Goal: Task Accomplishment & Management: Use online tool/utility

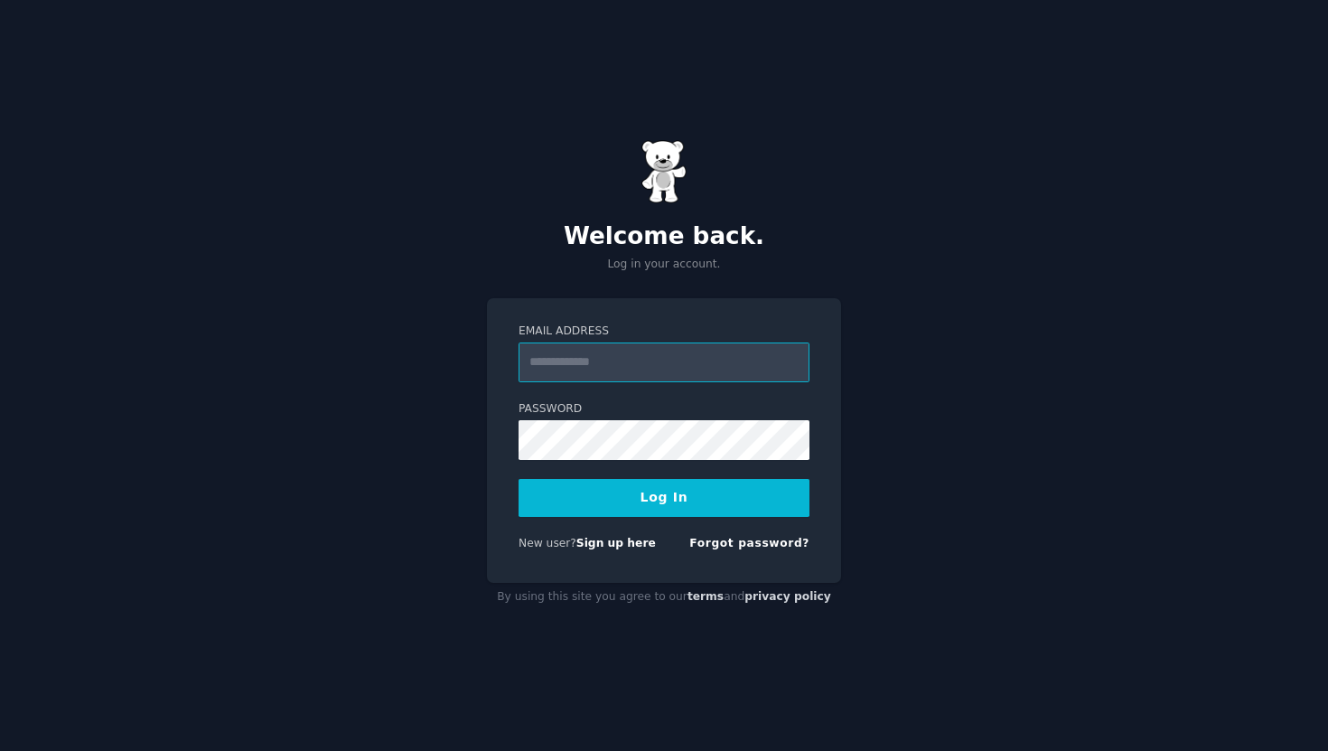
type input "**********"
click at [667, 496] on button "Log In" at bounding box center [664, 498] width 291 height 38
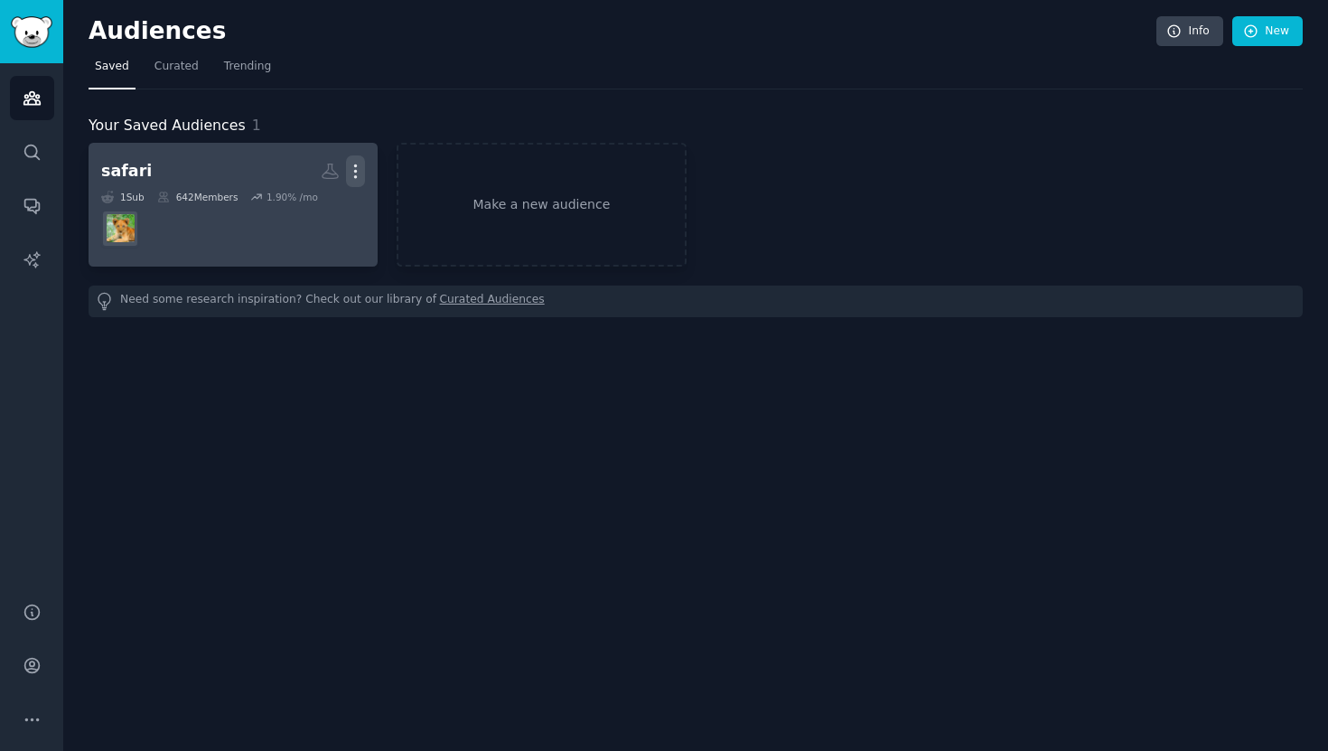
click at [357, 171] on icon "button" at bounding box center [355, 171] width 19 height 19
click at [322, 212] on p "Delete" at bounding box center [307, 209] width 42 height 19
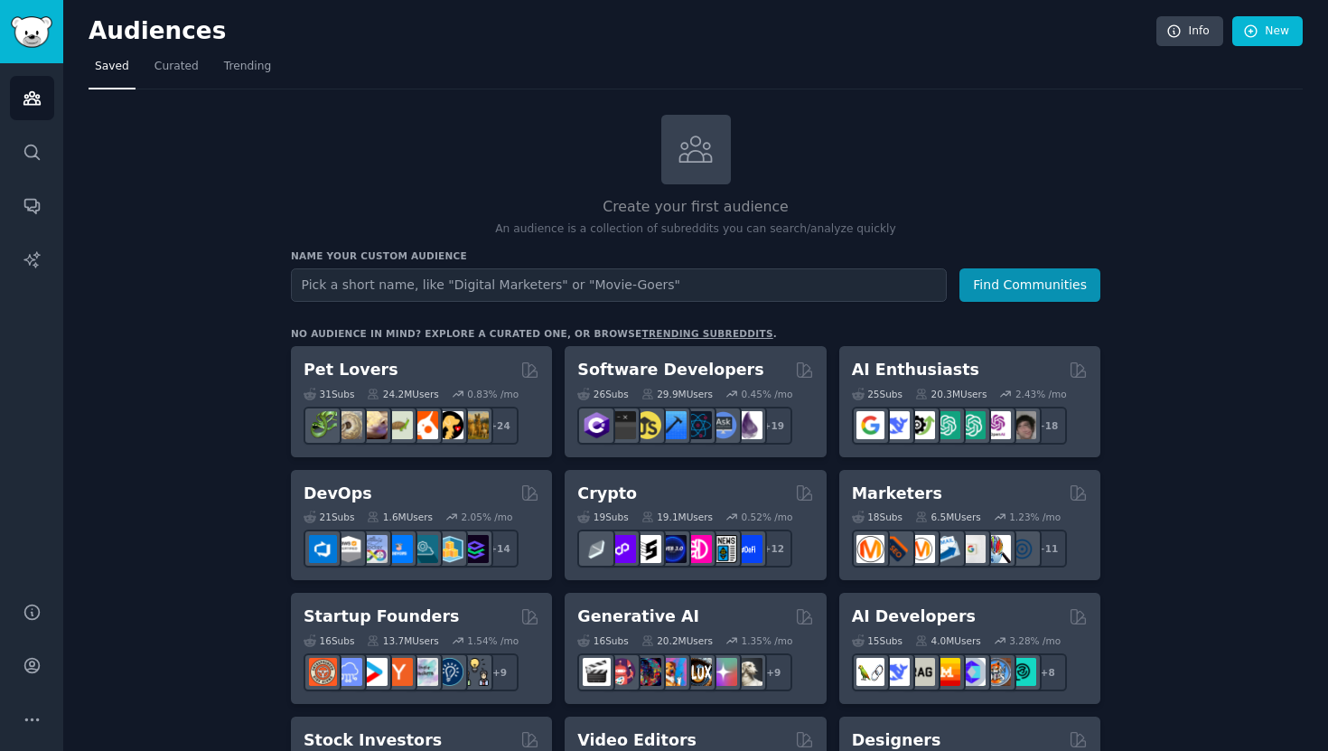
click at [436, 287] on input "text" at bounding box center [619, 284] width 656 height 33
type input "canva"
click at [1013, 287] on button "Find Communities" at bounding box center [1030, 284] width 141 height 33
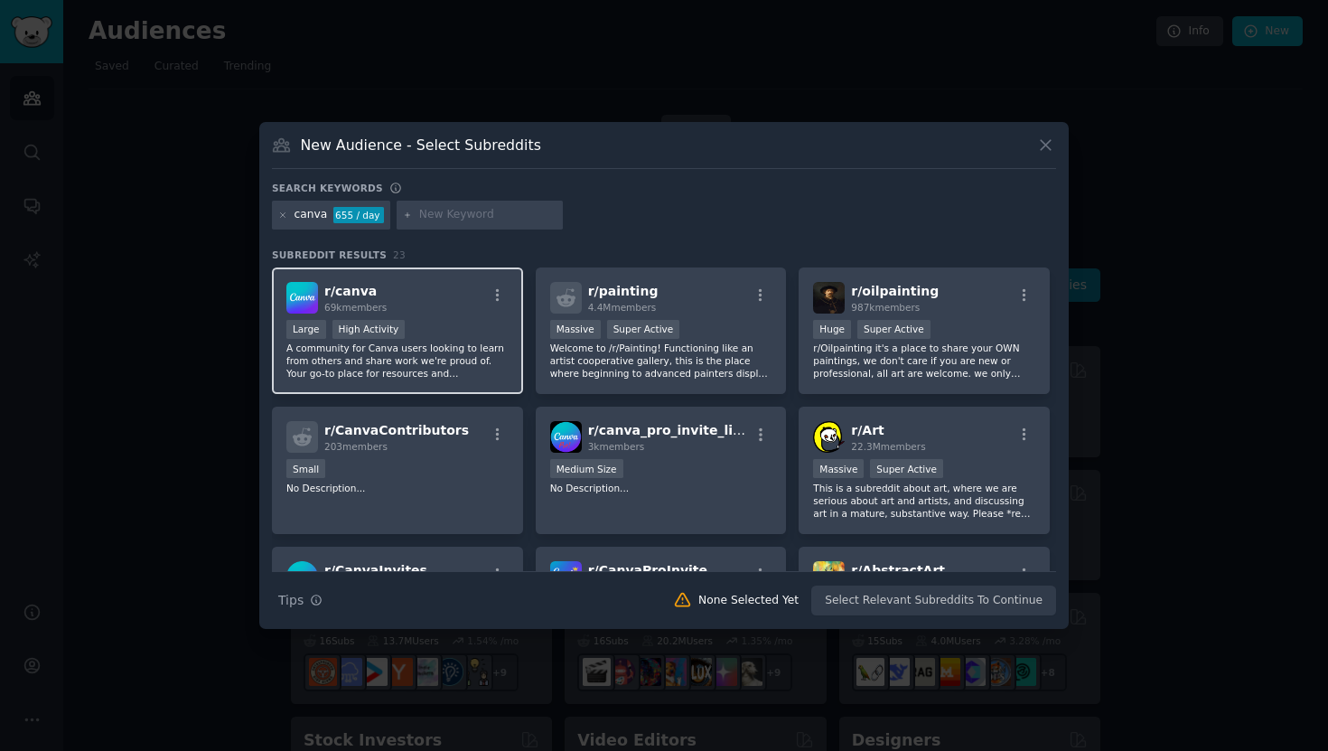
click at [426, 305] on div "r/ canva 69k members" at bounding box center [397, 298] width 222 height 32
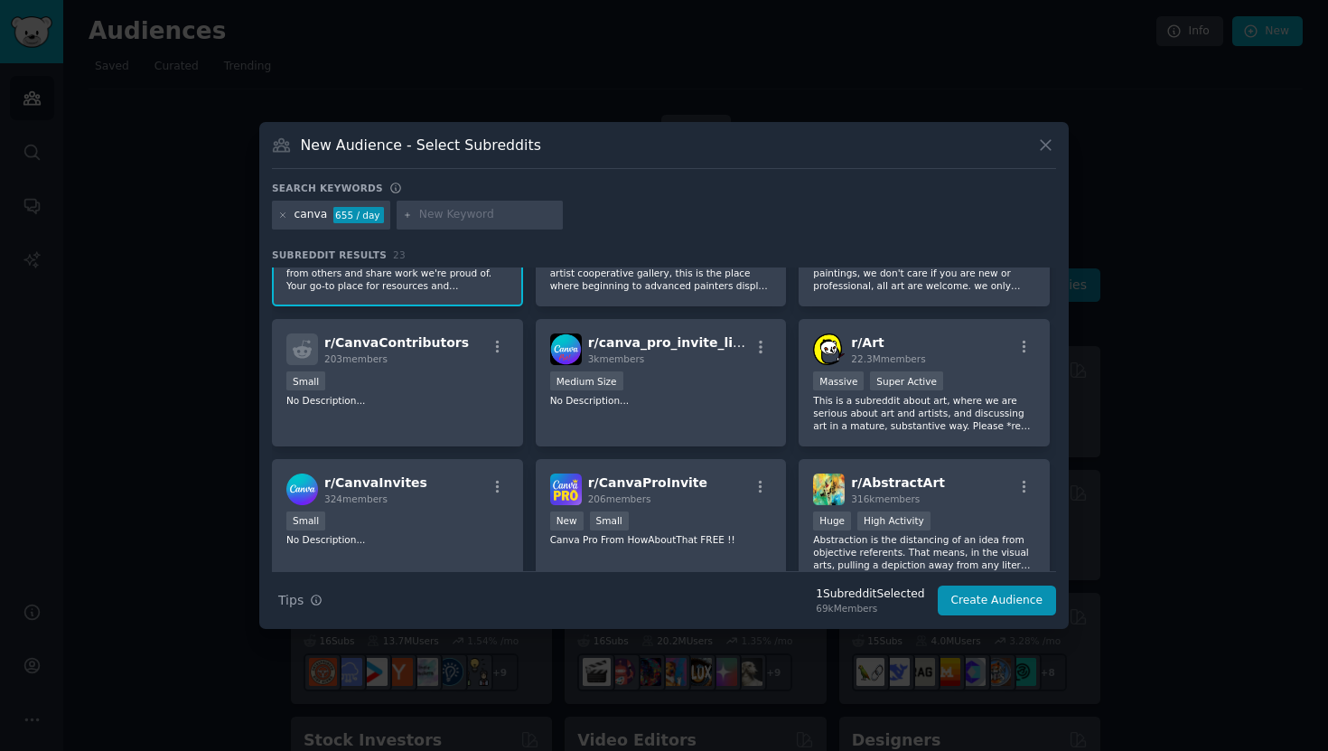
scroll to position [91, 0]
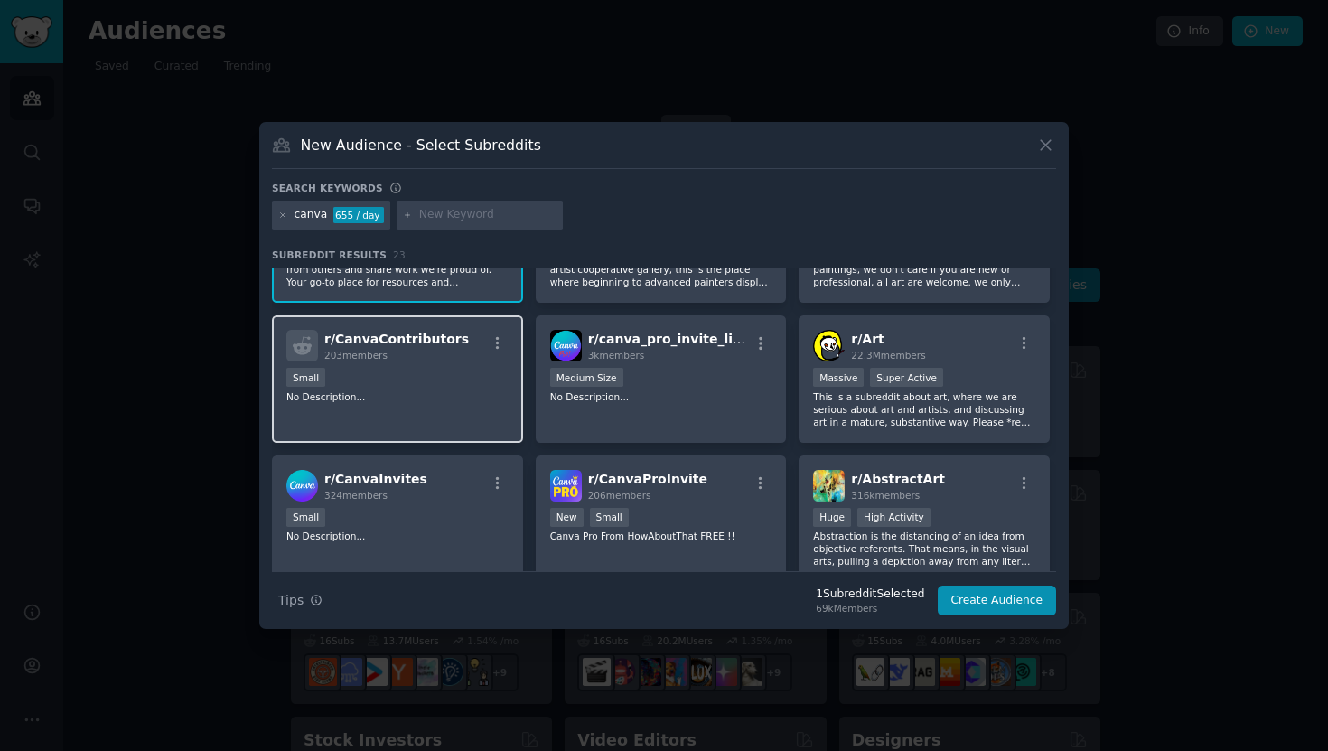
click at [436, 378] on div "Small" at bounding box center [397, 379] width 222 height 23
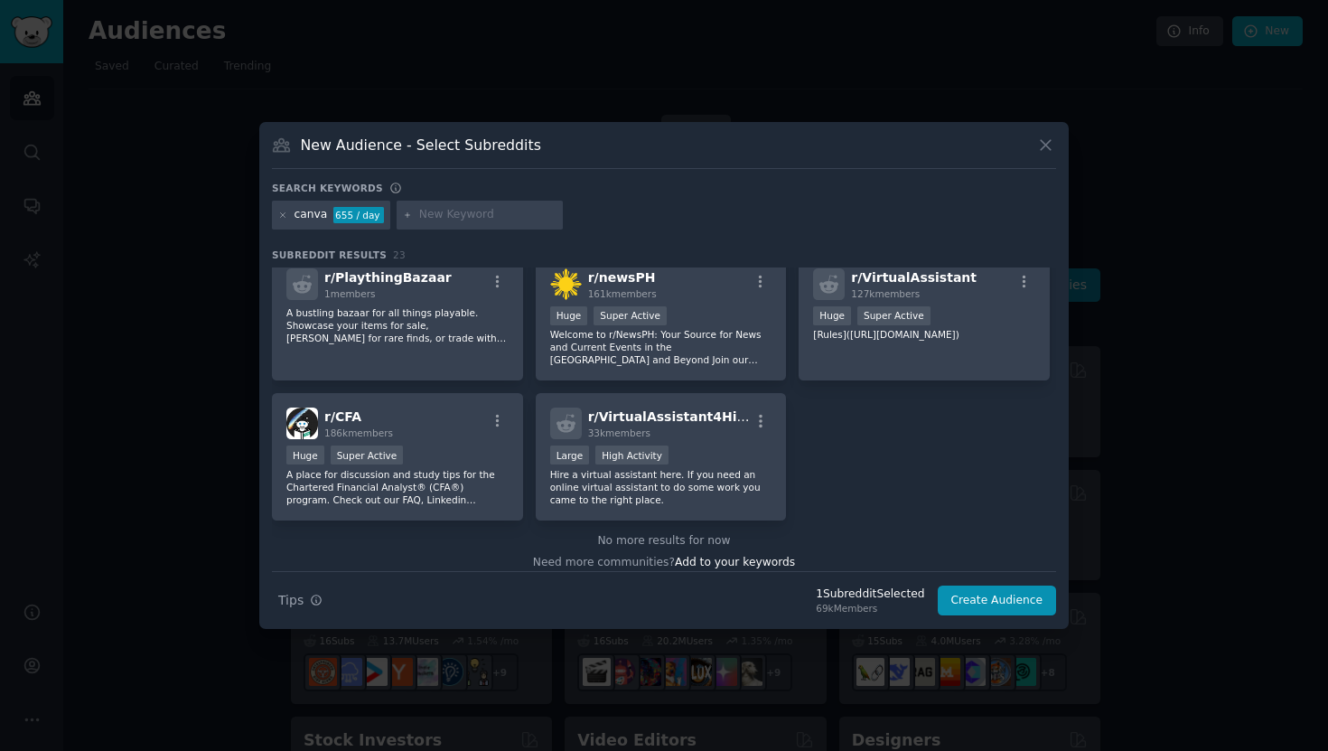
scroll to position [0, 0]
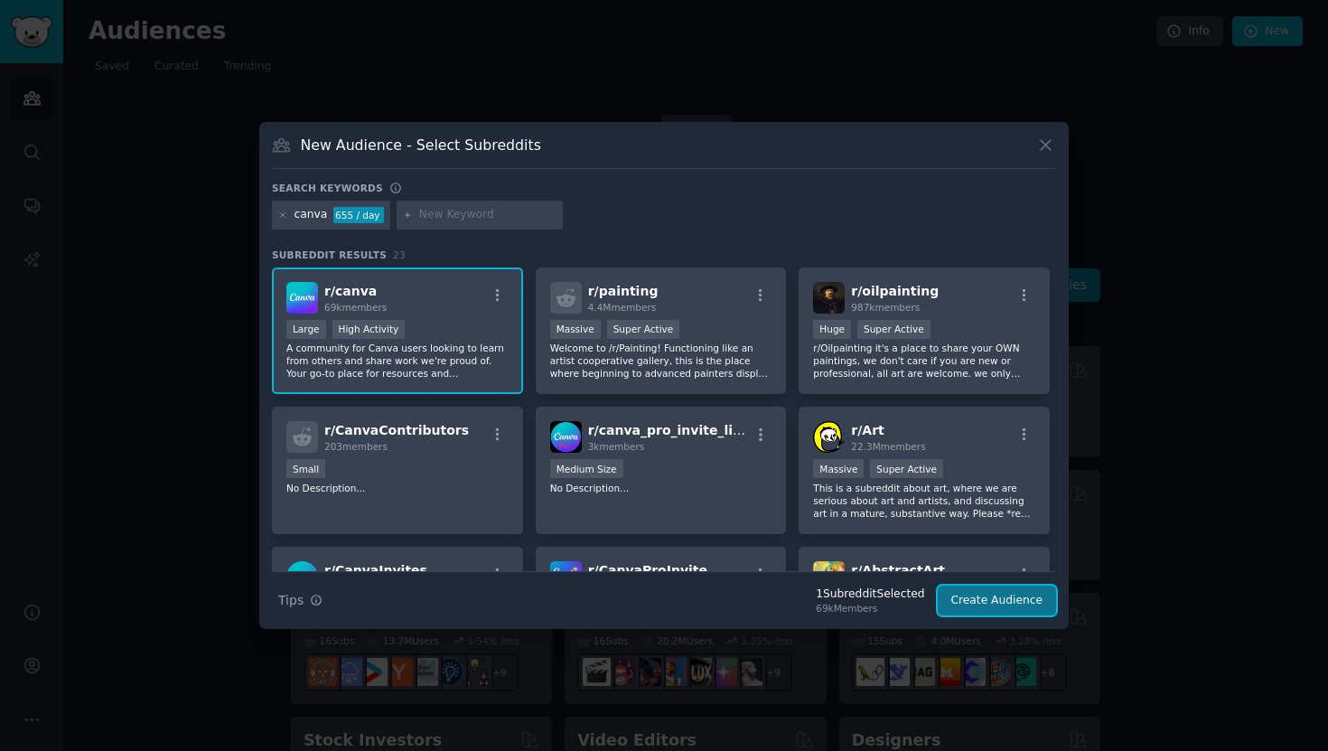
click at [988, 596] on button "Create Audience" at bounding box center [997, 601] width 119 height 31
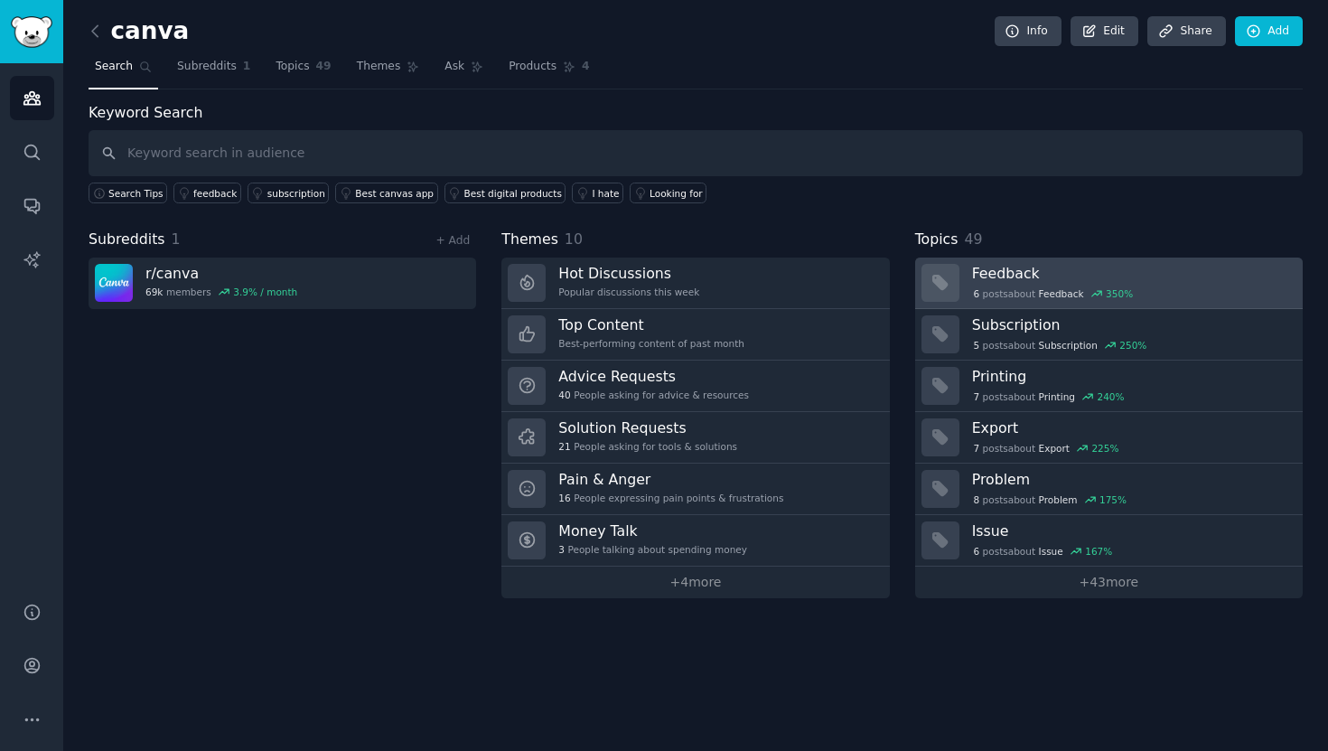
click at [1011, 264] on h3 "Feedback" at bounding box center [1131, 273] width 318 height 19
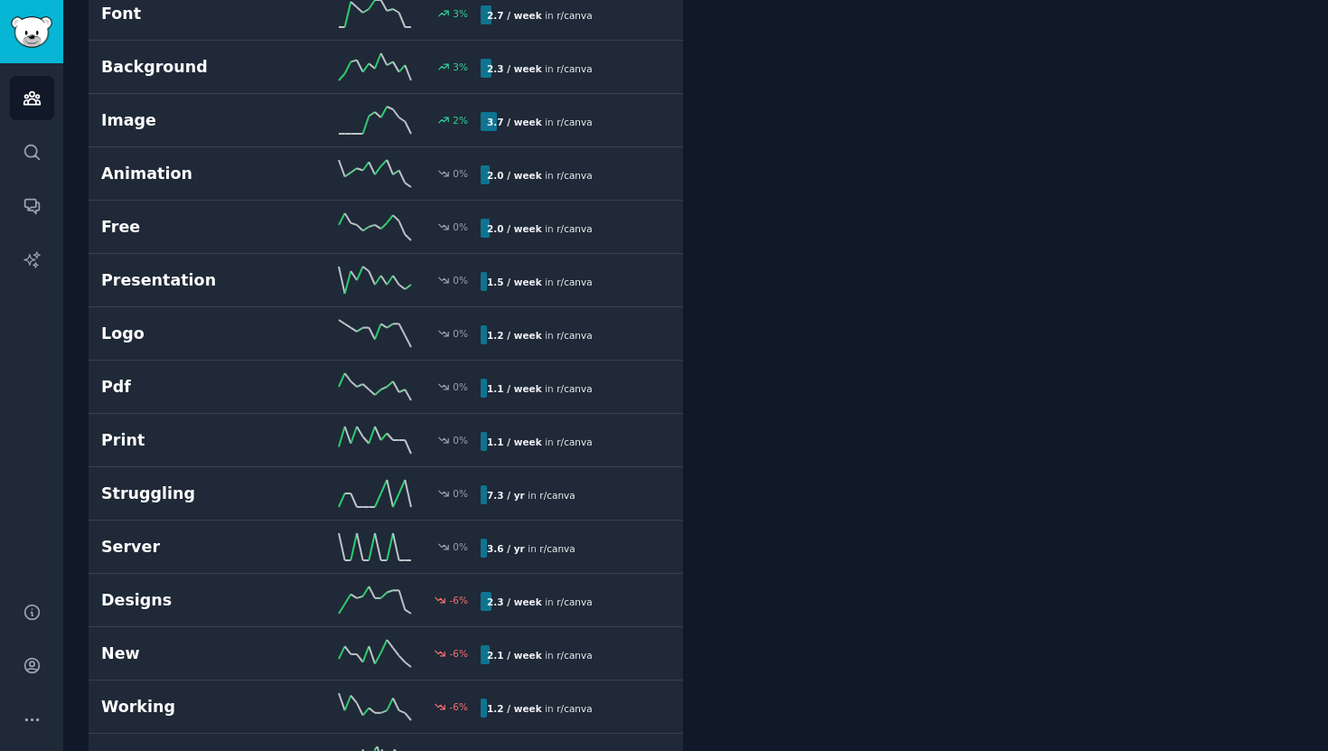
scroll to position [1712, 0]
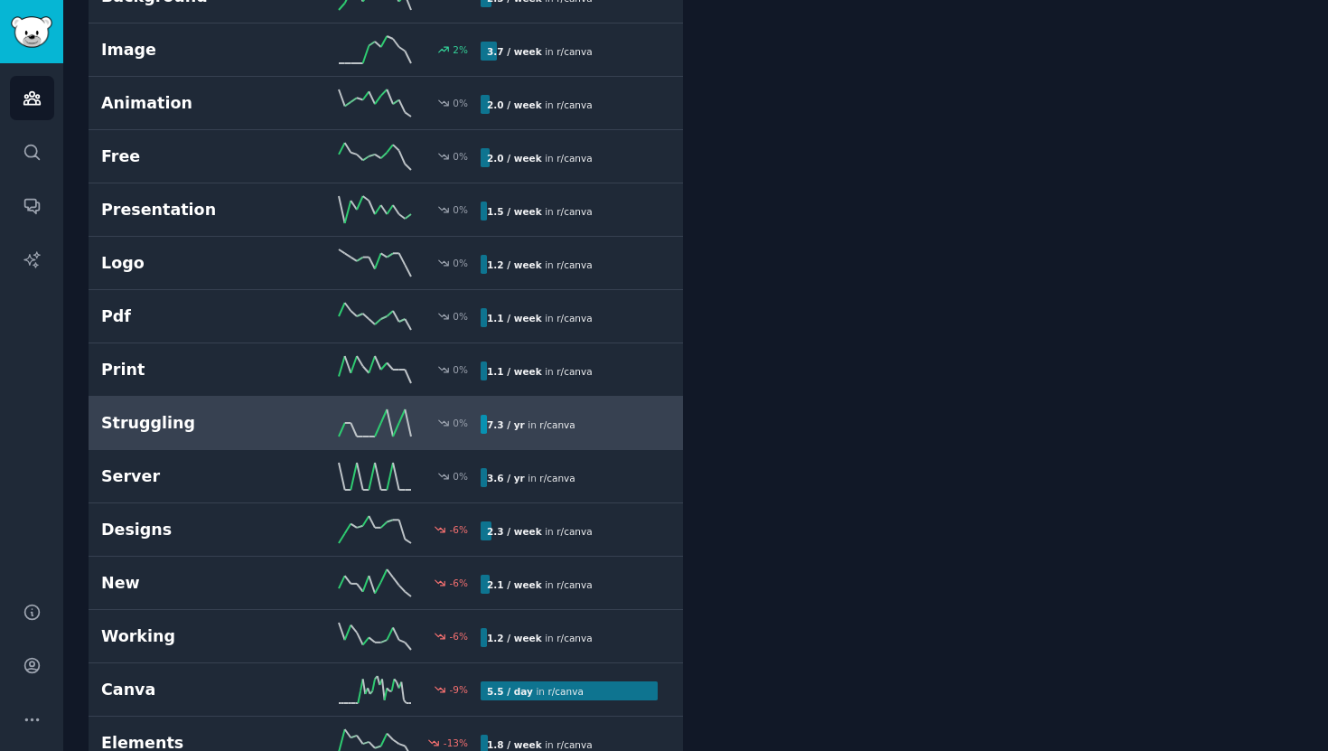
click at [189, 412] on h2 "Struggling" at bounding box center [196, 423] width 190 height 23
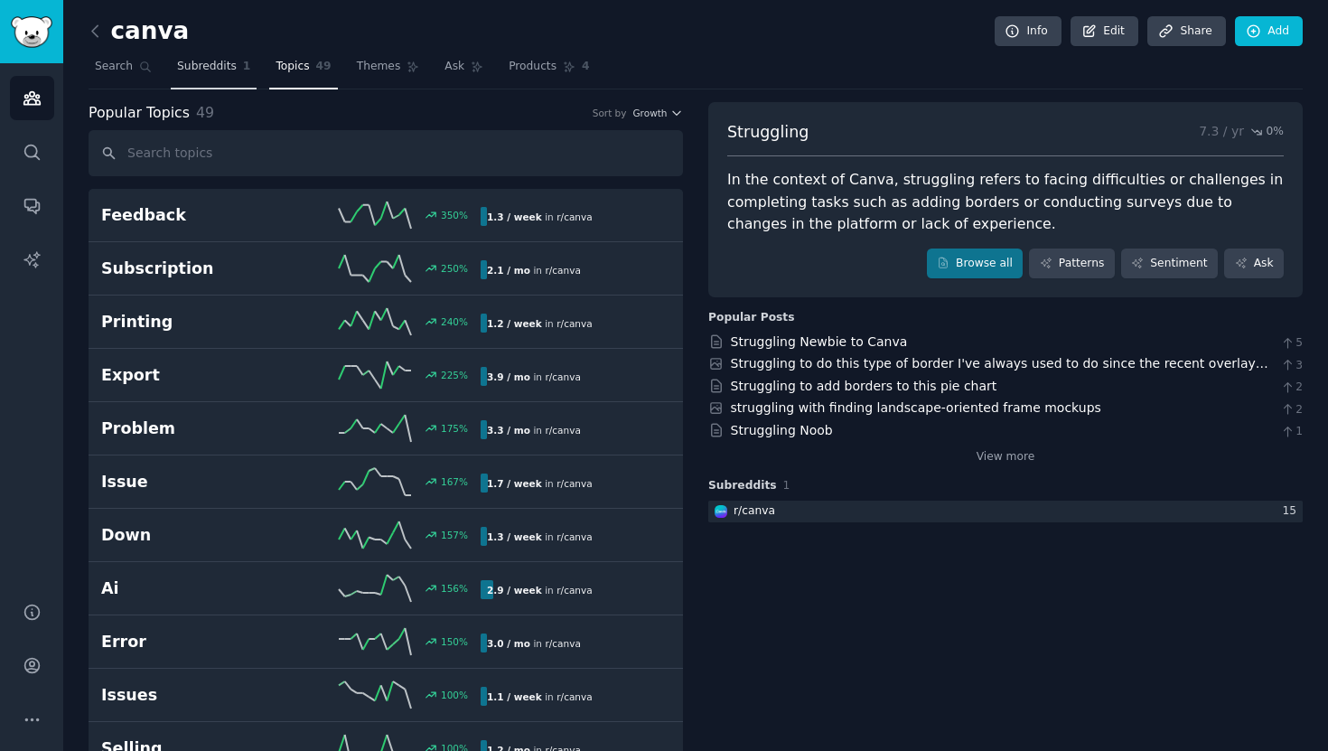
click at [189, 74] on span "Subreddits" at bounding box center [207, 67] width 60 height 16
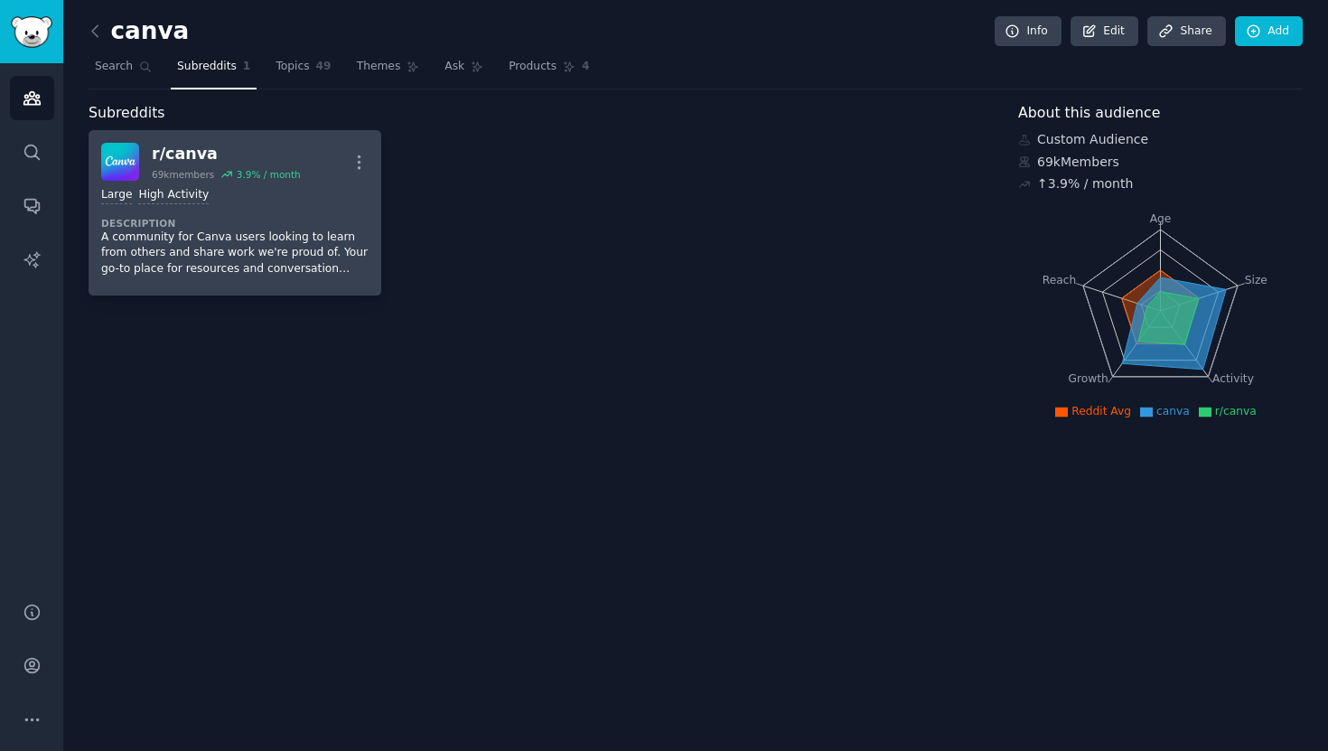
click at [221, 203] on div ">= 80th percentile for submissions / day Large High Activity" at bounding box center [234, 195] width 267 height 17
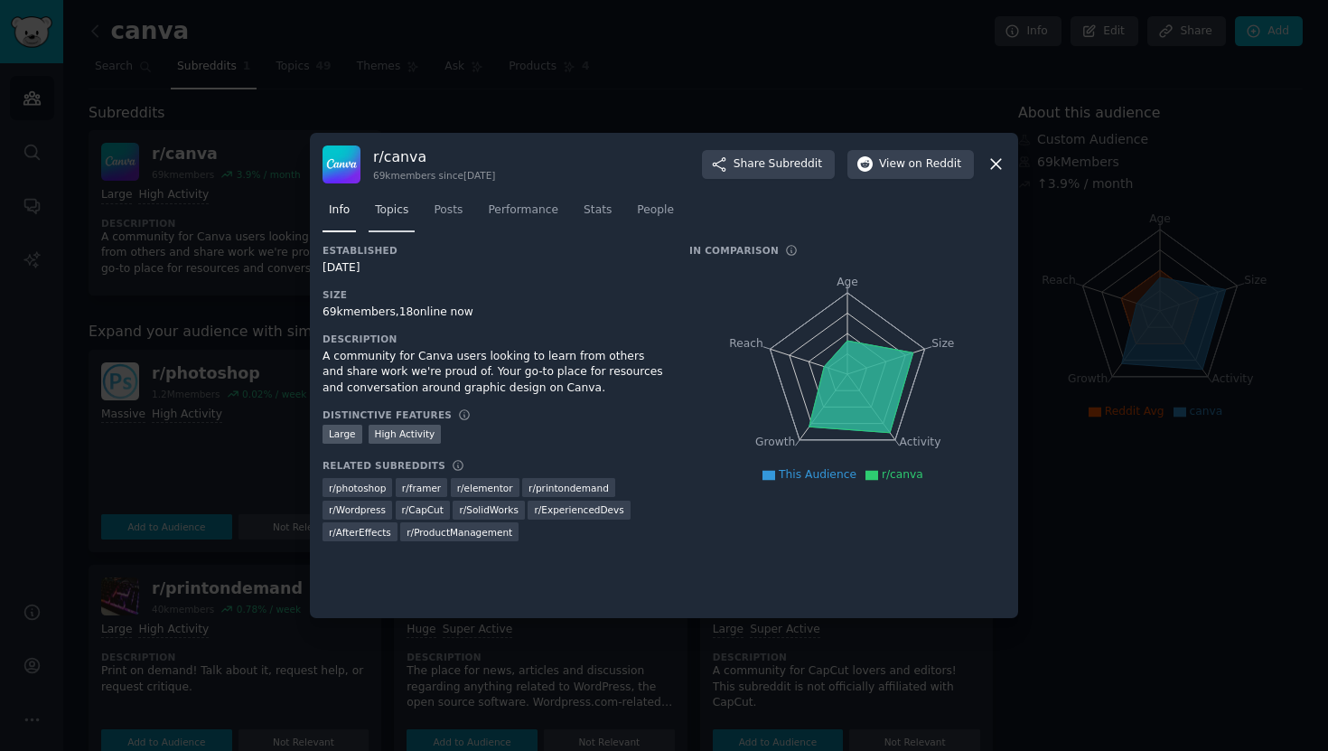
click at [379, 216] on span "Topics" at bounding box center [391, 210] width 33 height 16
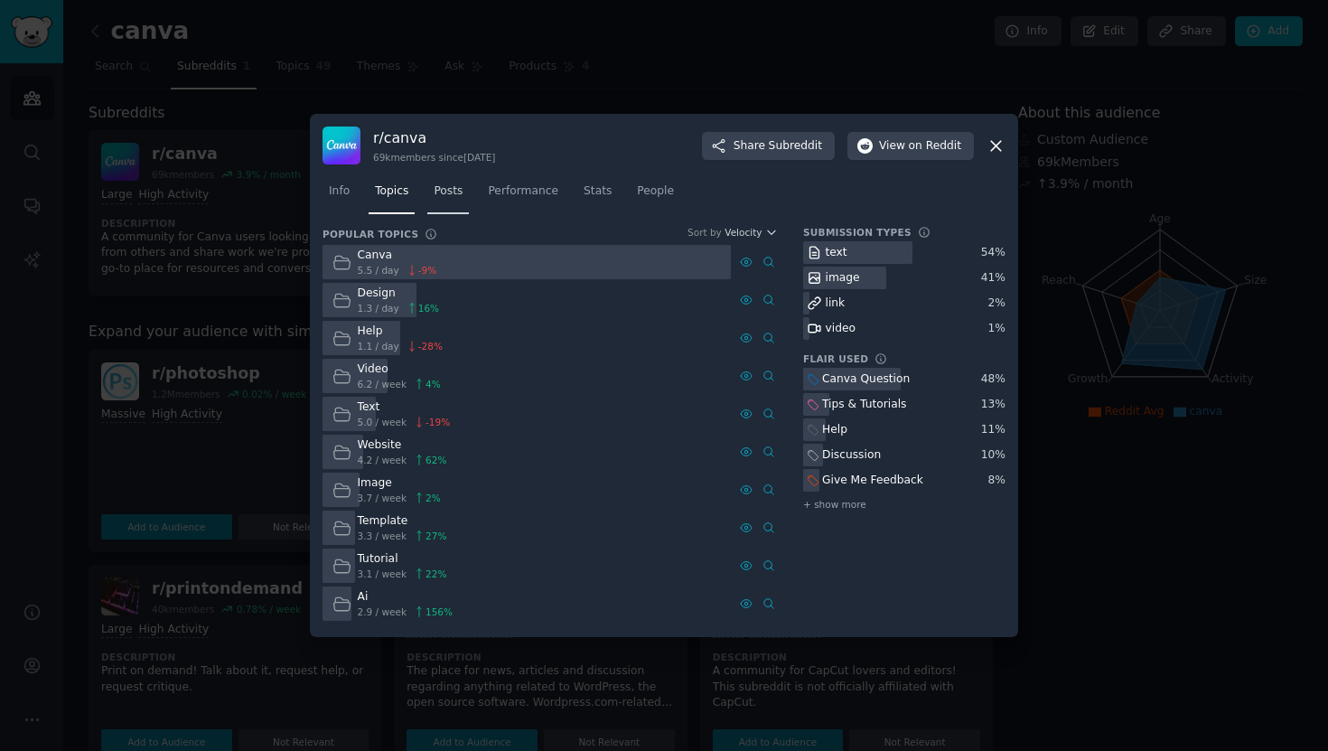
click at [446, 201] on link "Posts" at bounding box center [448, 195] width 42 height 37
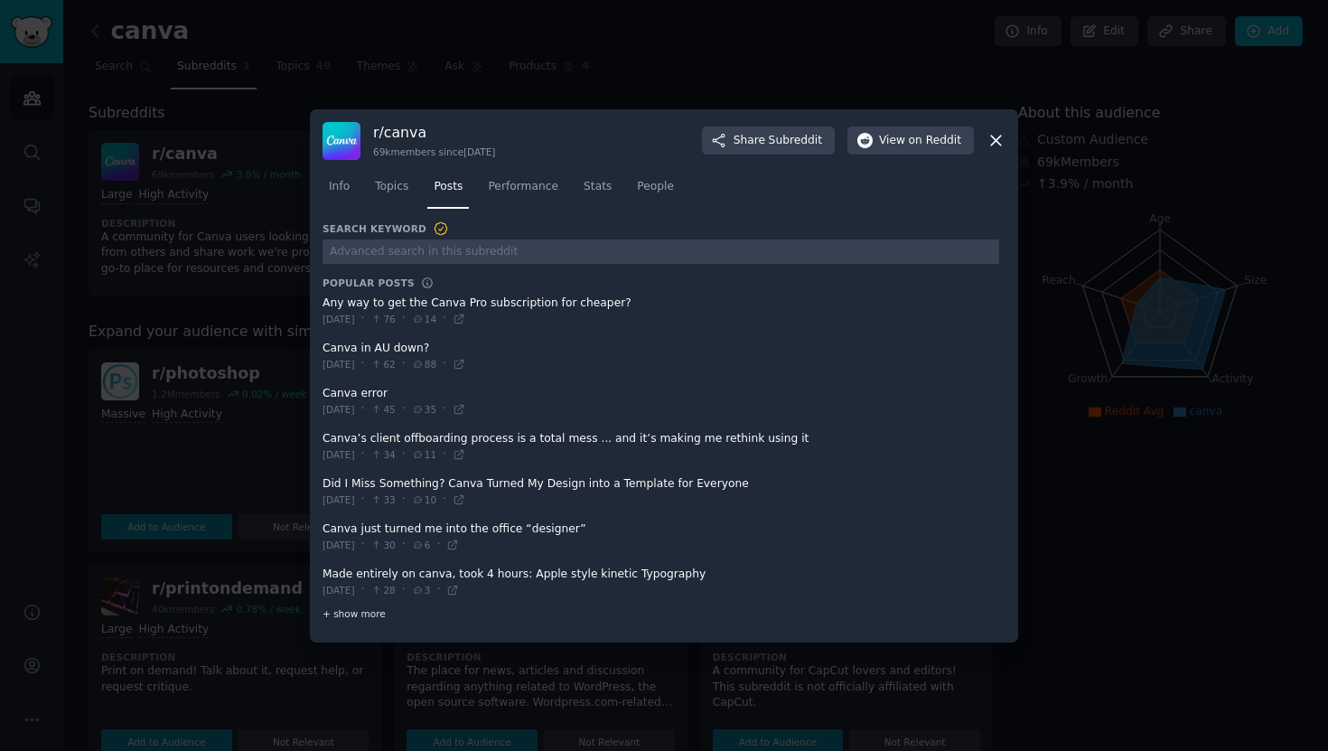
click at [348, 614] on span "+ show more" at bounding box center [354, 613] width 63 height 13
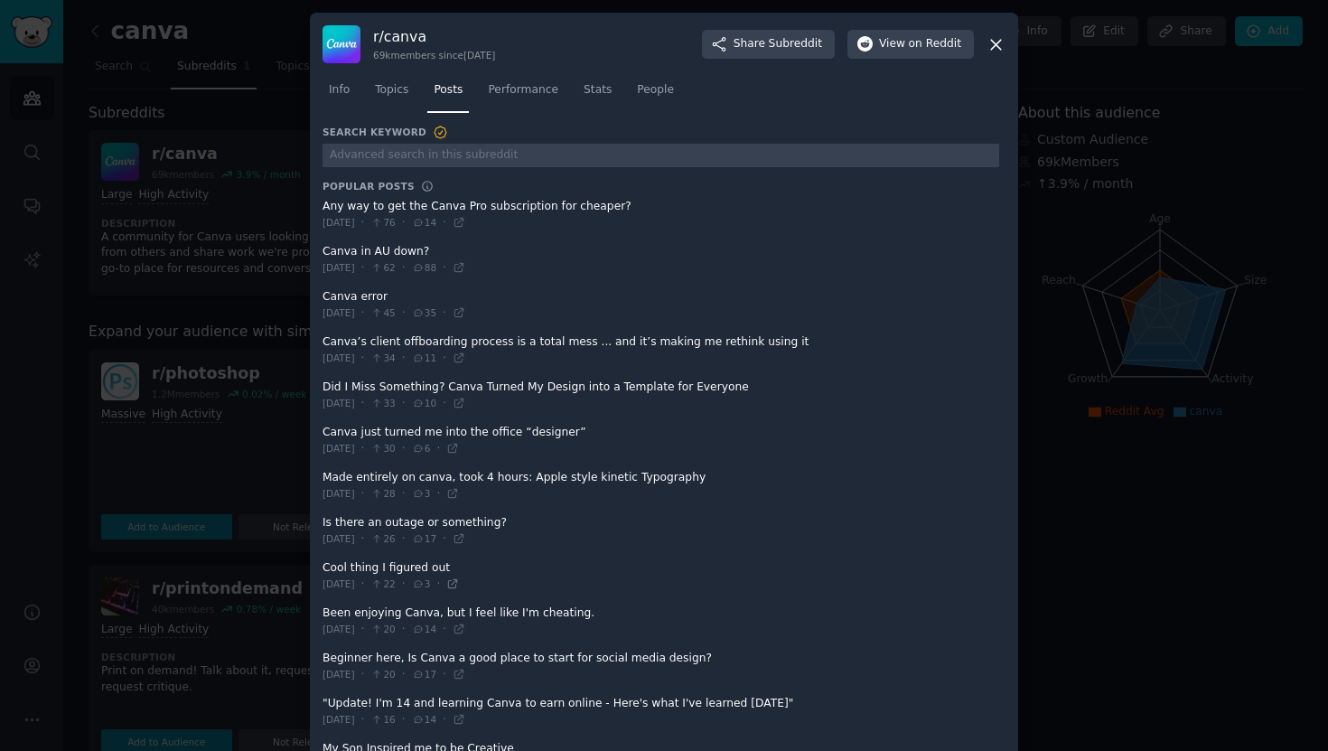
click at [459, 584] on icon at bounding box center [452, 583] width 13 height 13
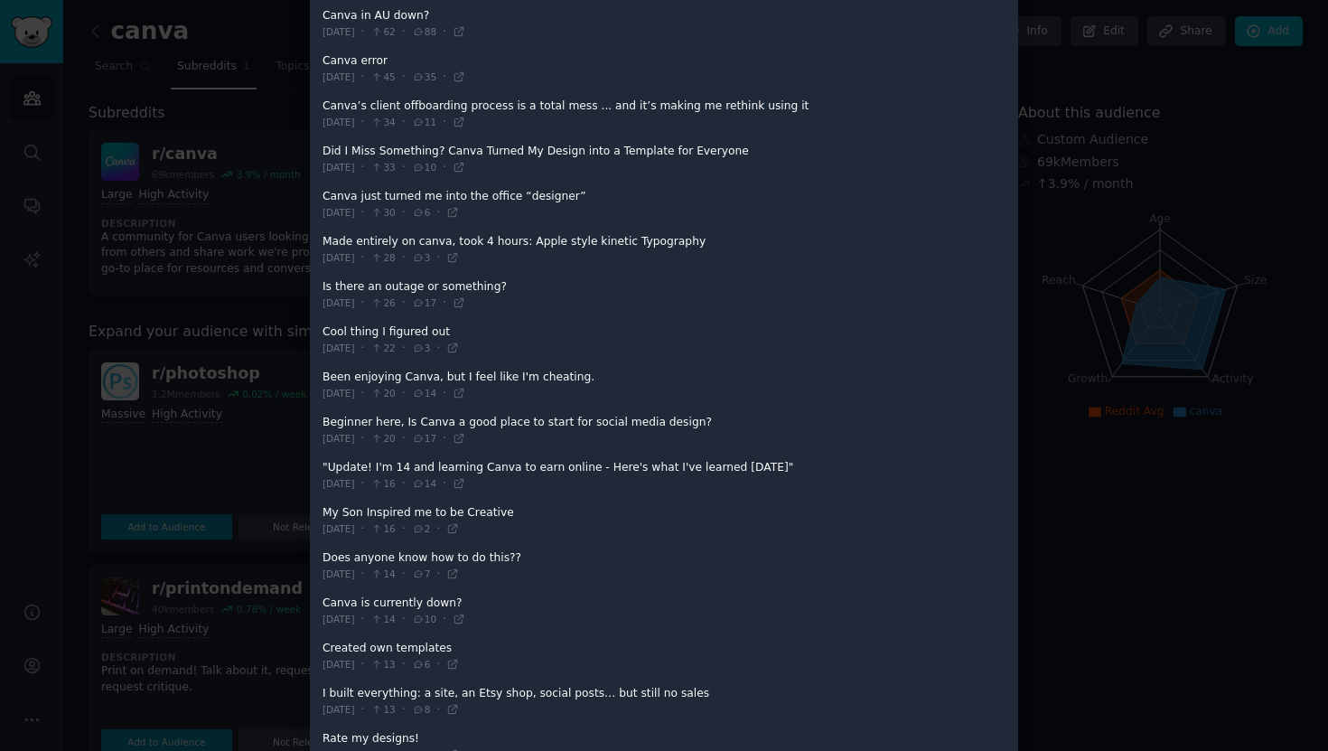
scroll to position [270, 0]
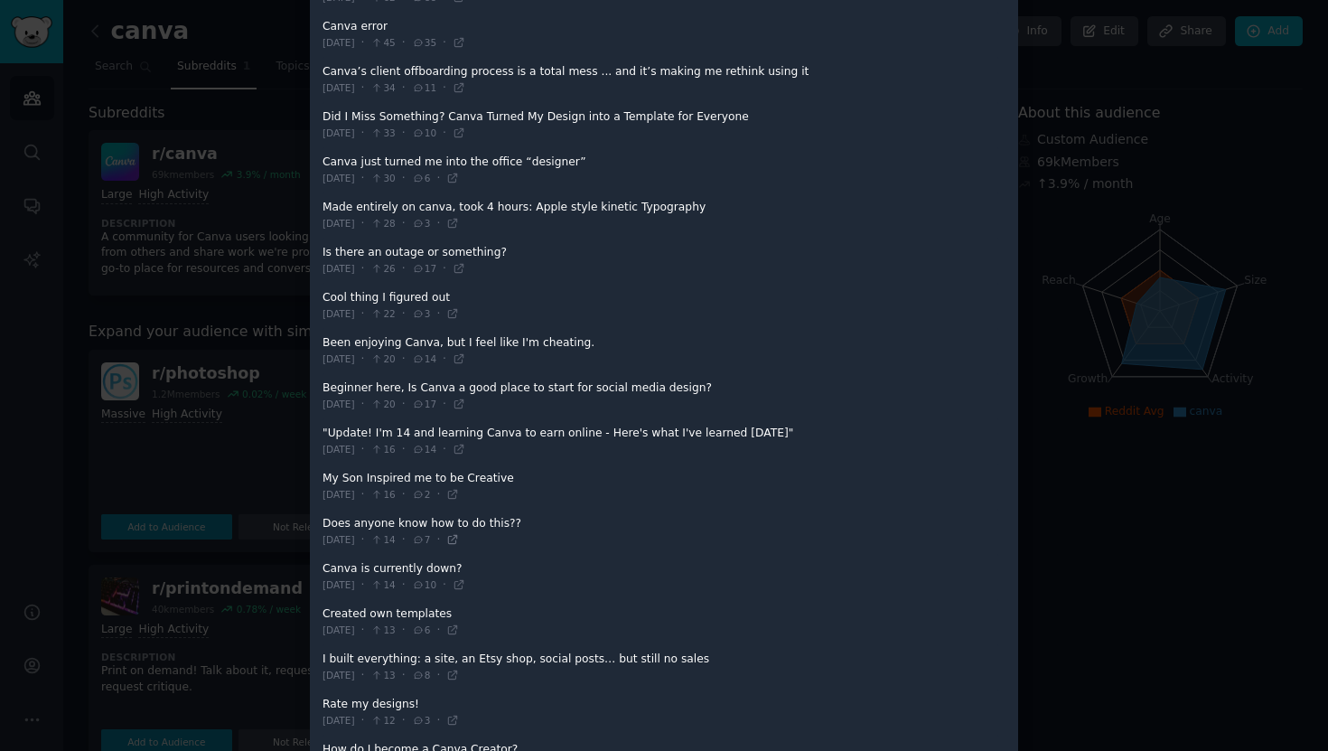
click at [459, 540] on icon at bounding box center [452, 539] width 13 height 13
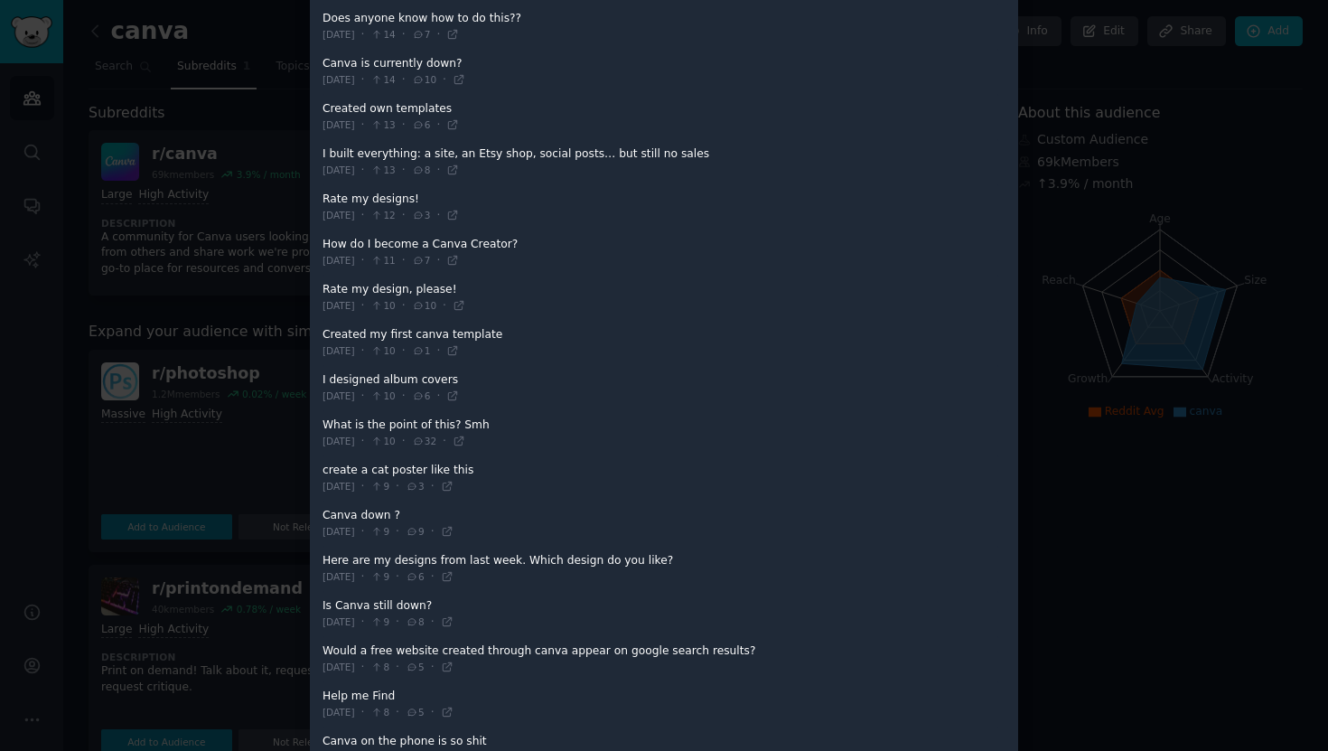
scroll to position [0, 0]
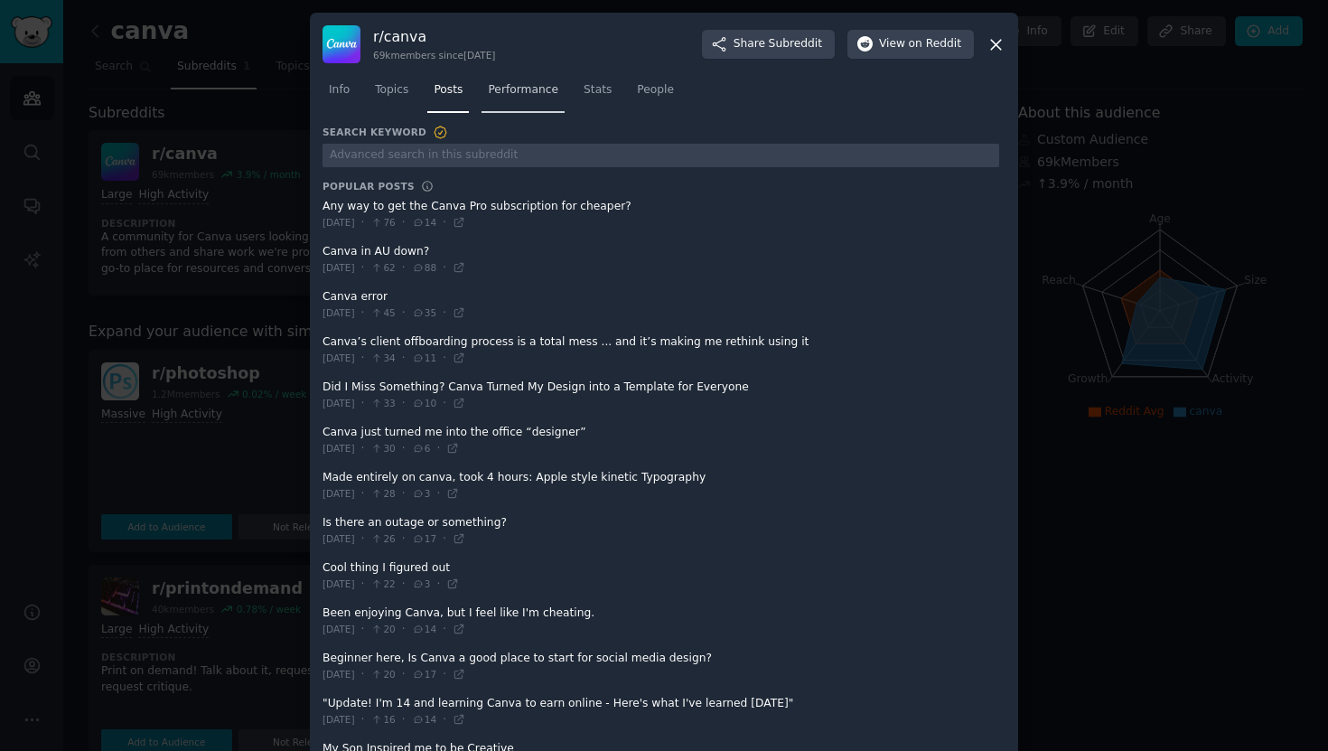
click at [514, 94] on span "Performance" at bounding box center [523, 90] width 70 height 16
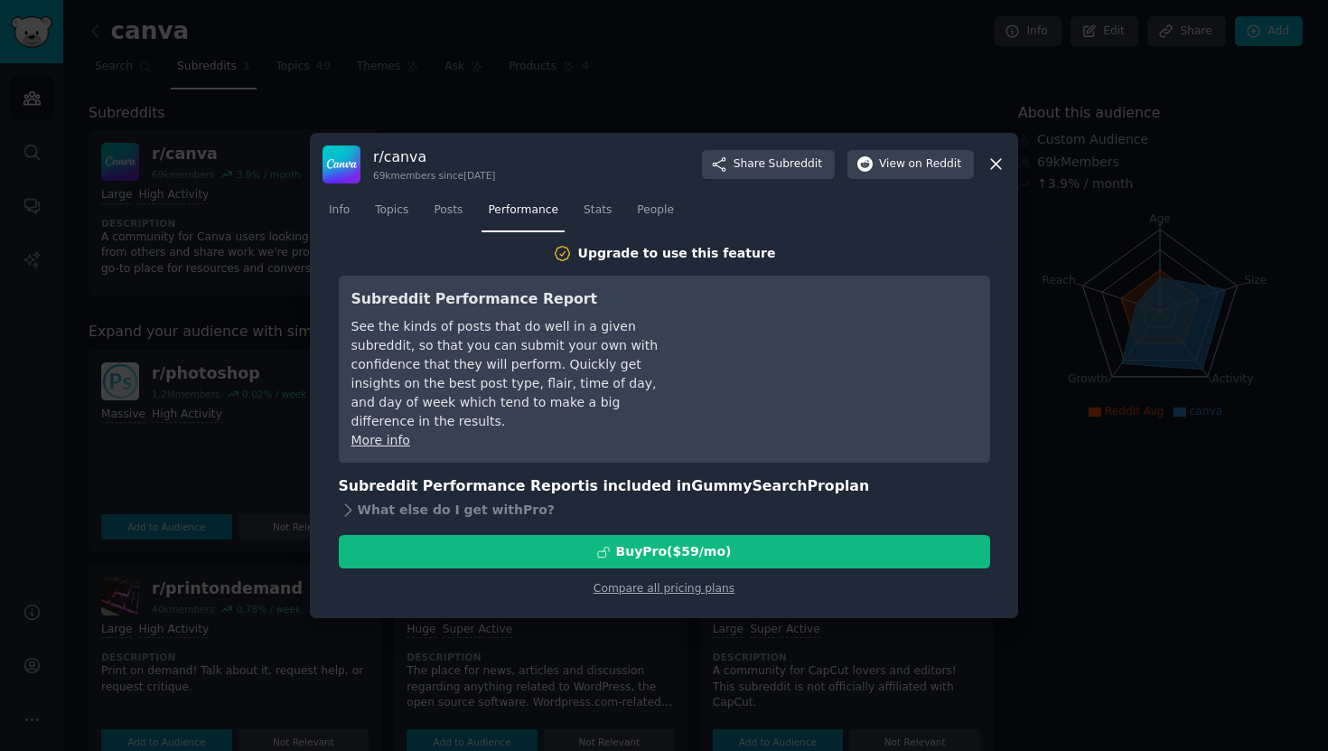
click at [997, 166] on icon at bounding box center [996, 164] width 19 height 19
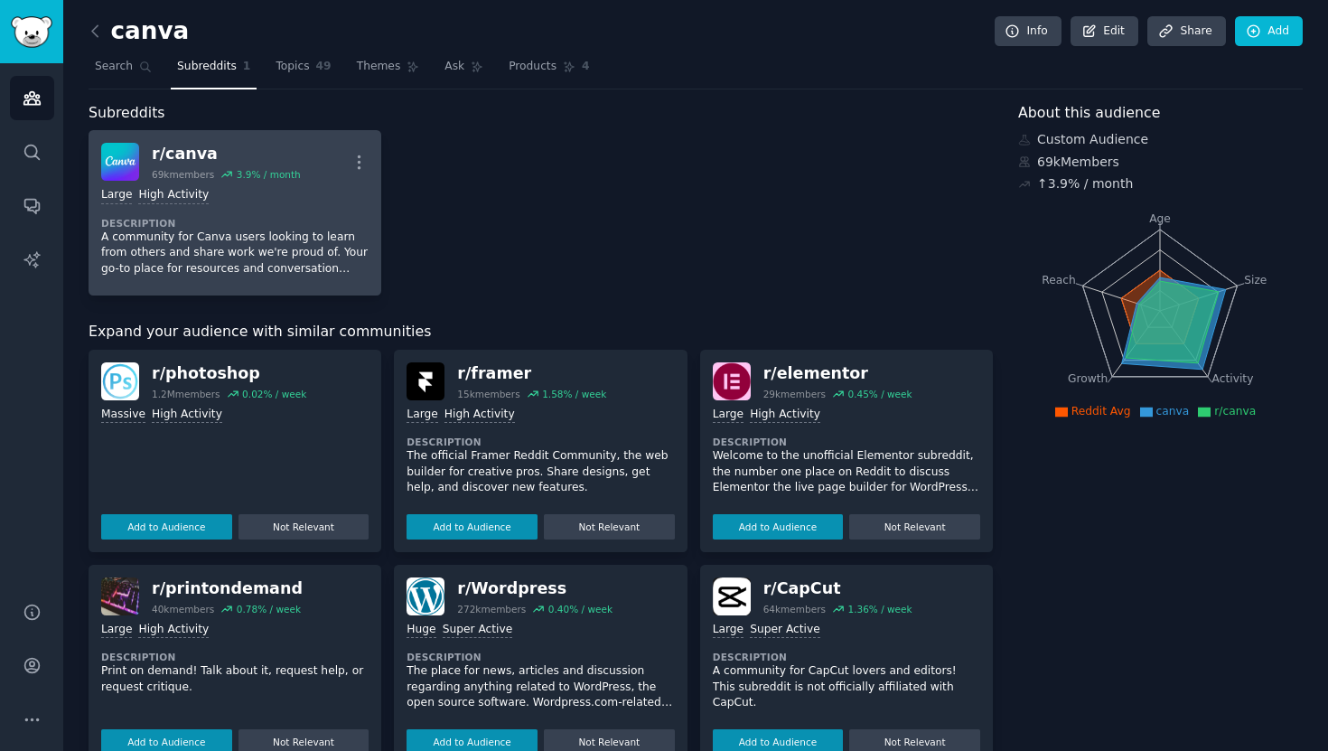
click at [253, 149] on div "r/ canva" at bounding box center [226, 154] width 149 height 23
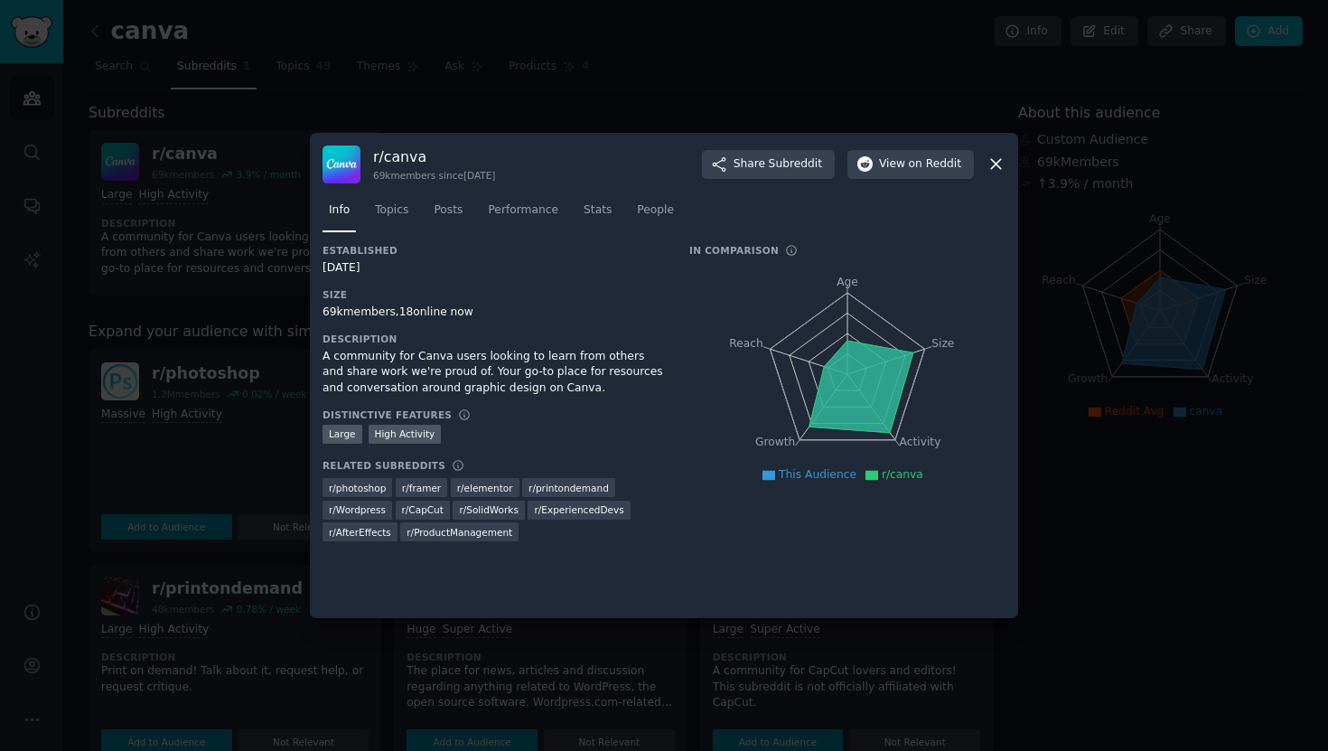
click at [999, 168] on icon at bounding box center [996, 164] width 19 height 19
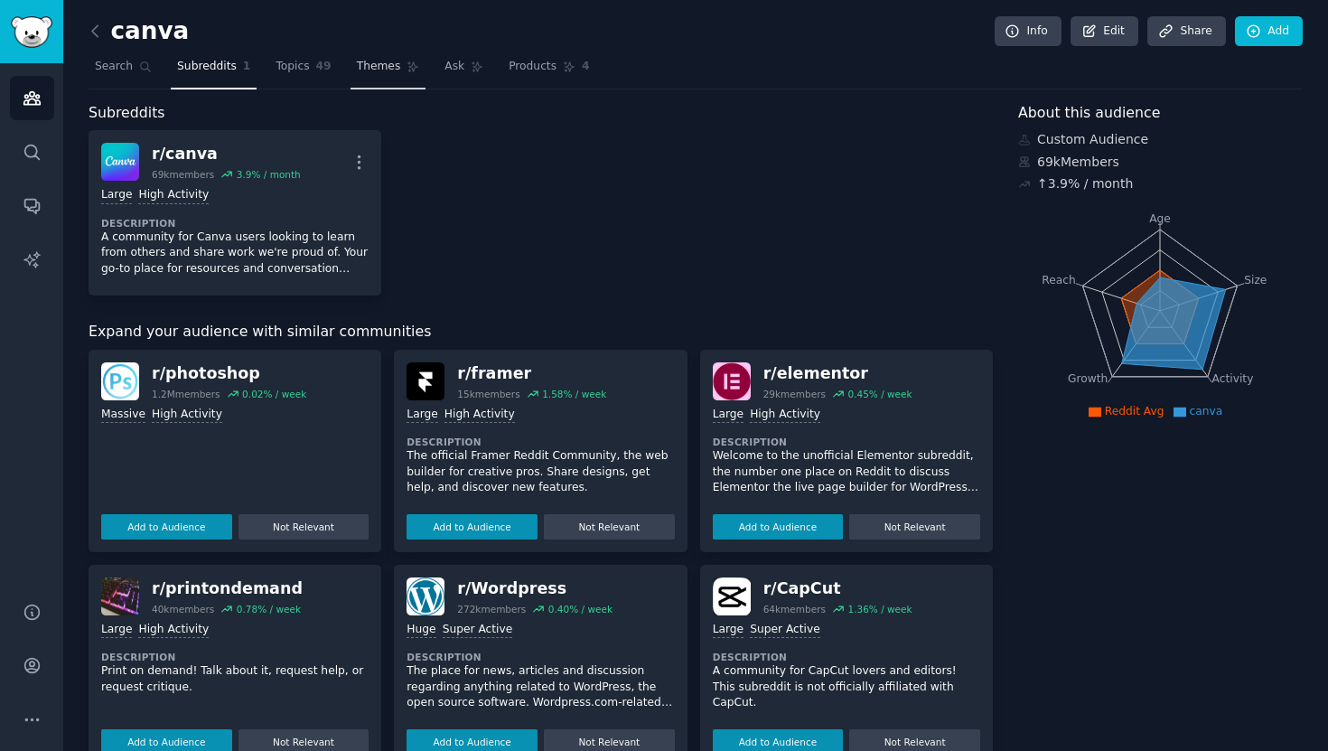
click at [388, 71] on span "Themes" at bounding box center [379, 67] width 44 height 16
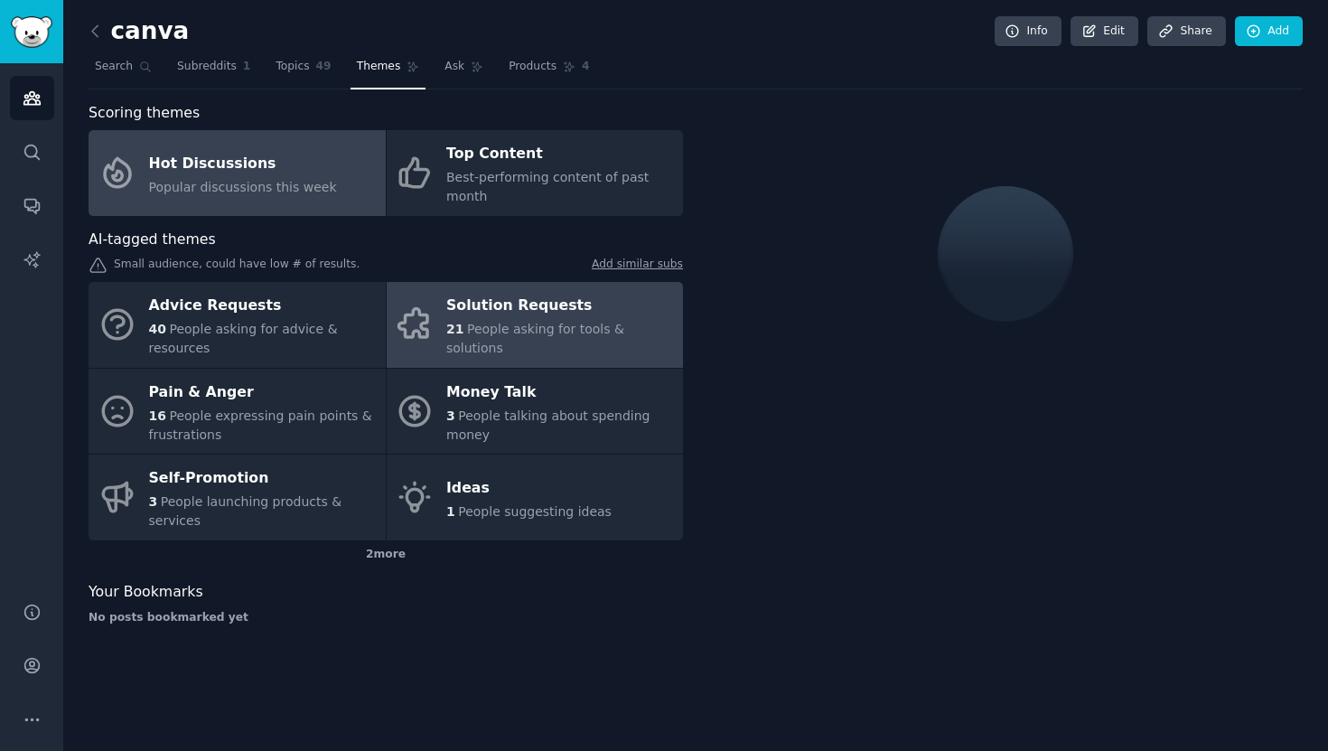
click at [464, 329] on div "21 People asking for tools & solutions" at bounding box center [560, 339] width 228 height 38
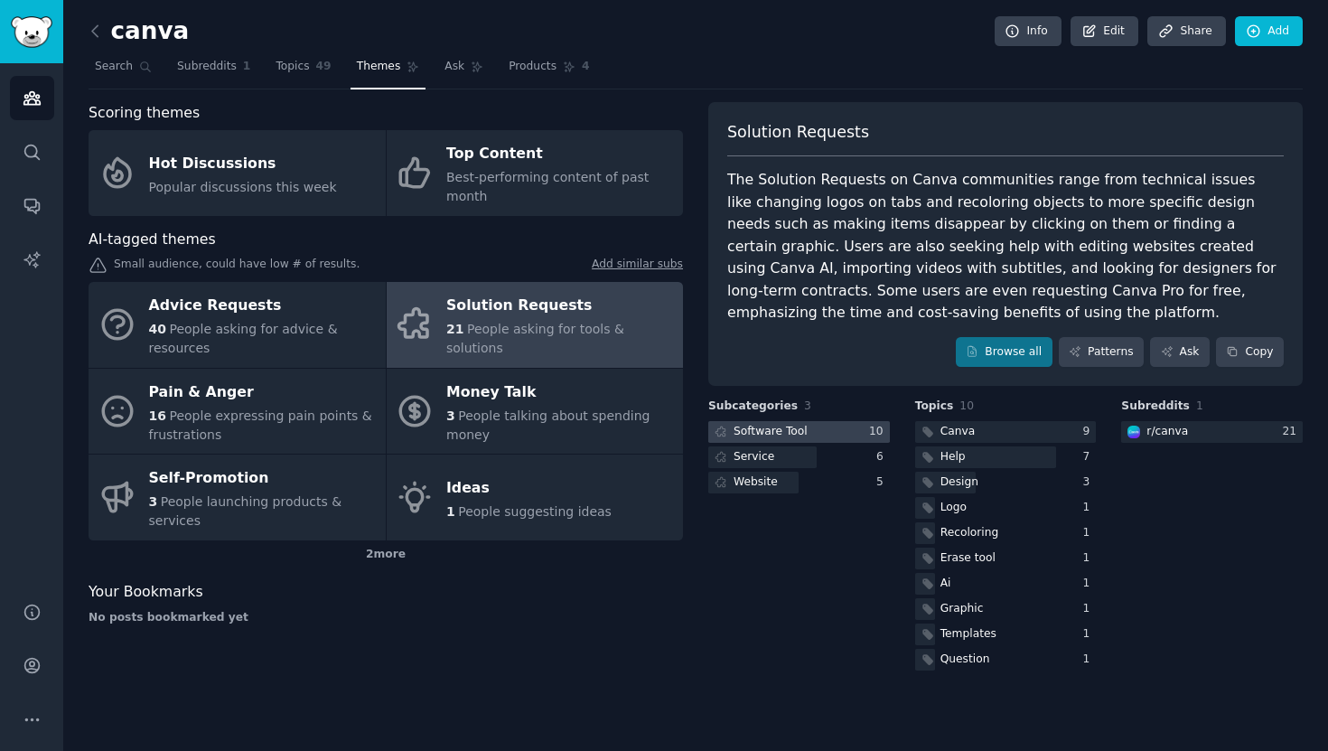
click at [765, 431] on div "Software Tool" at bounding box center [771, 432] width 74 height 16
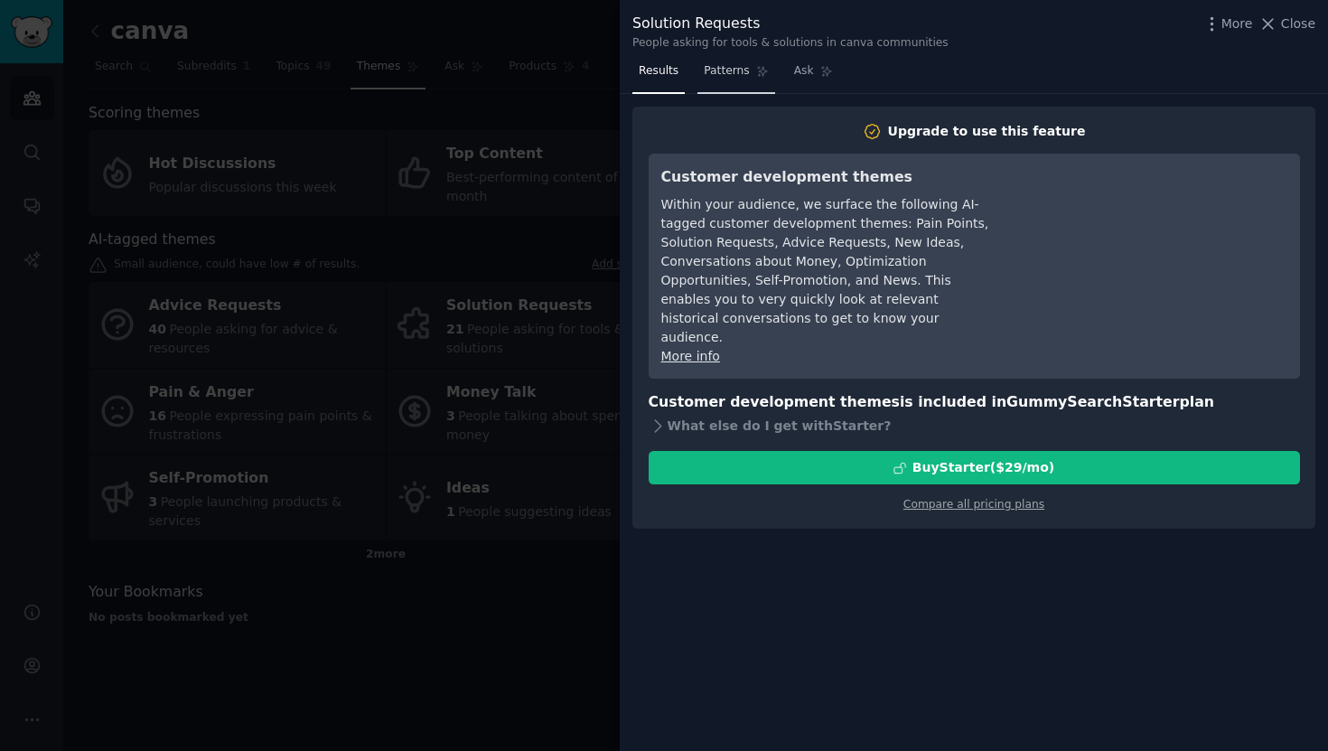
click at [738, 68] on span "Patterns" at bounding box center [726, 71] width 45 height 16
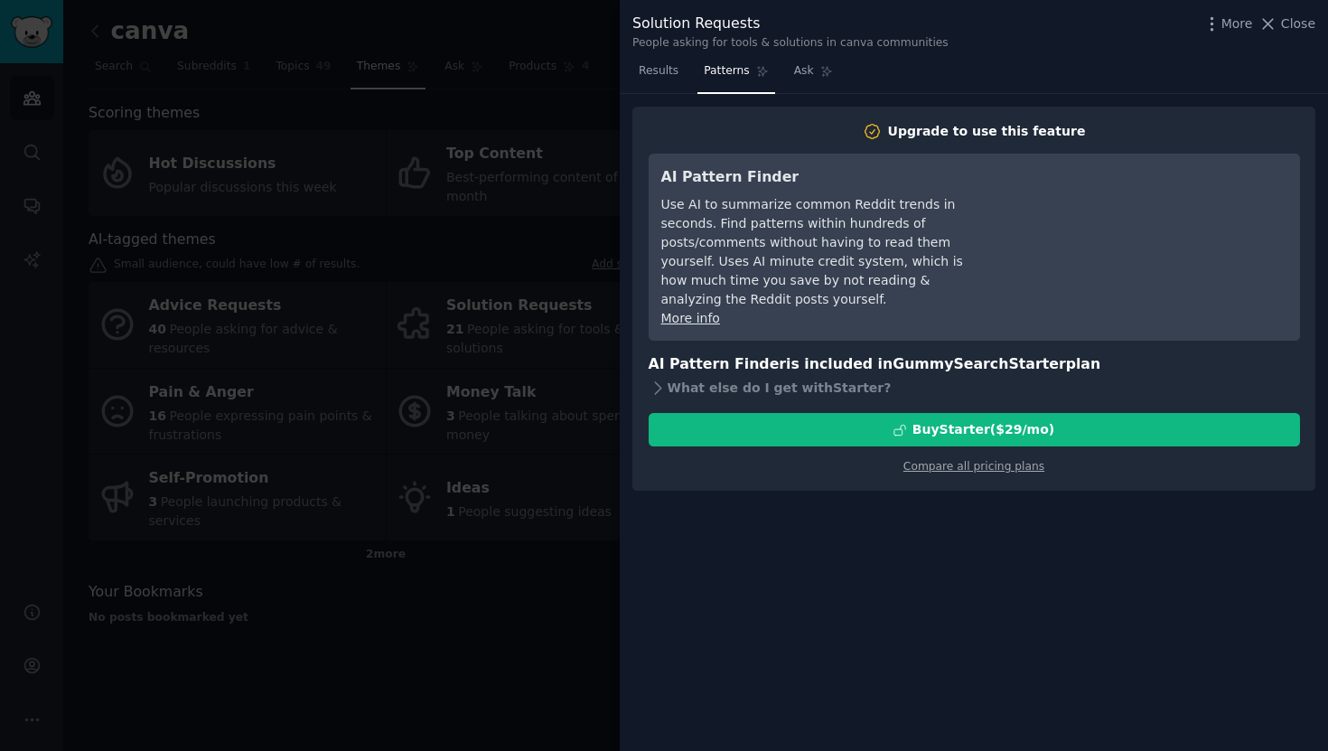
click at [538, 136] on div at bounding box center [664, 375] width 1328 height 751
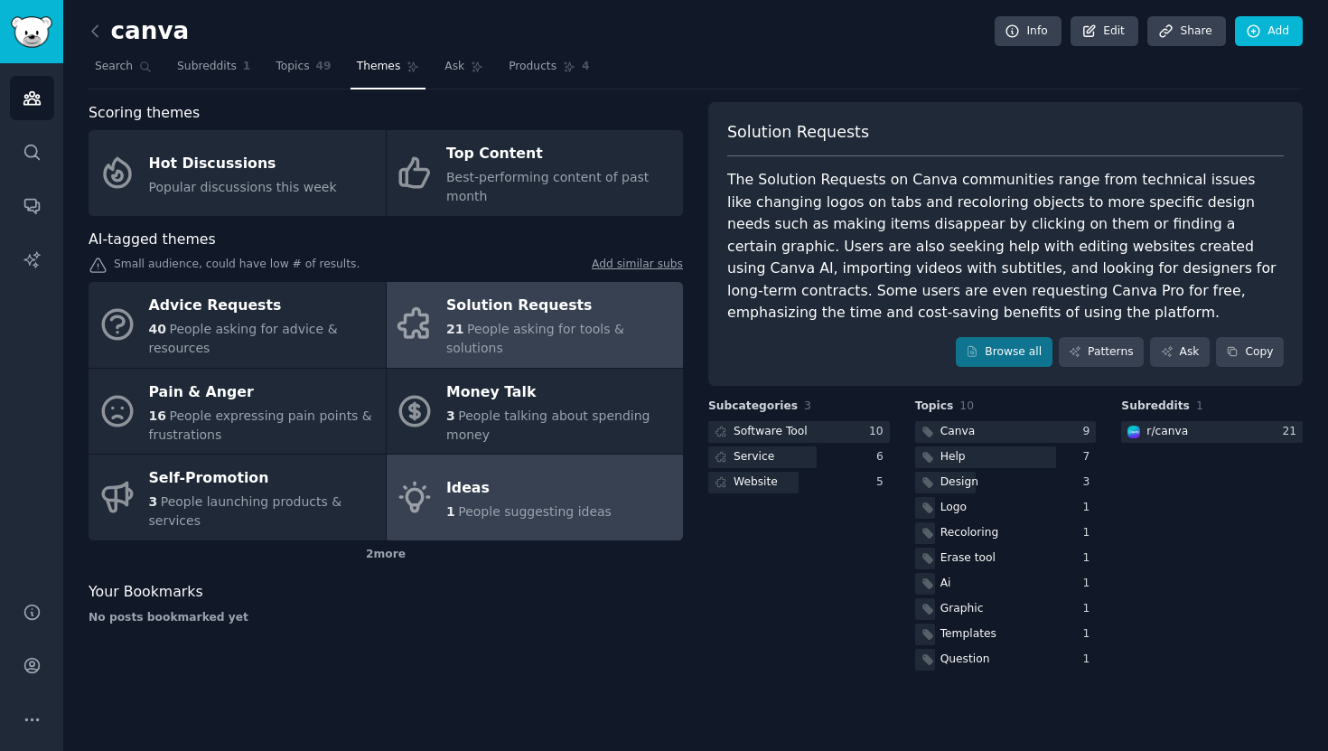
click at [486, 492] on div "Ideas" at bounding box center [528, 488] width 165 height 29
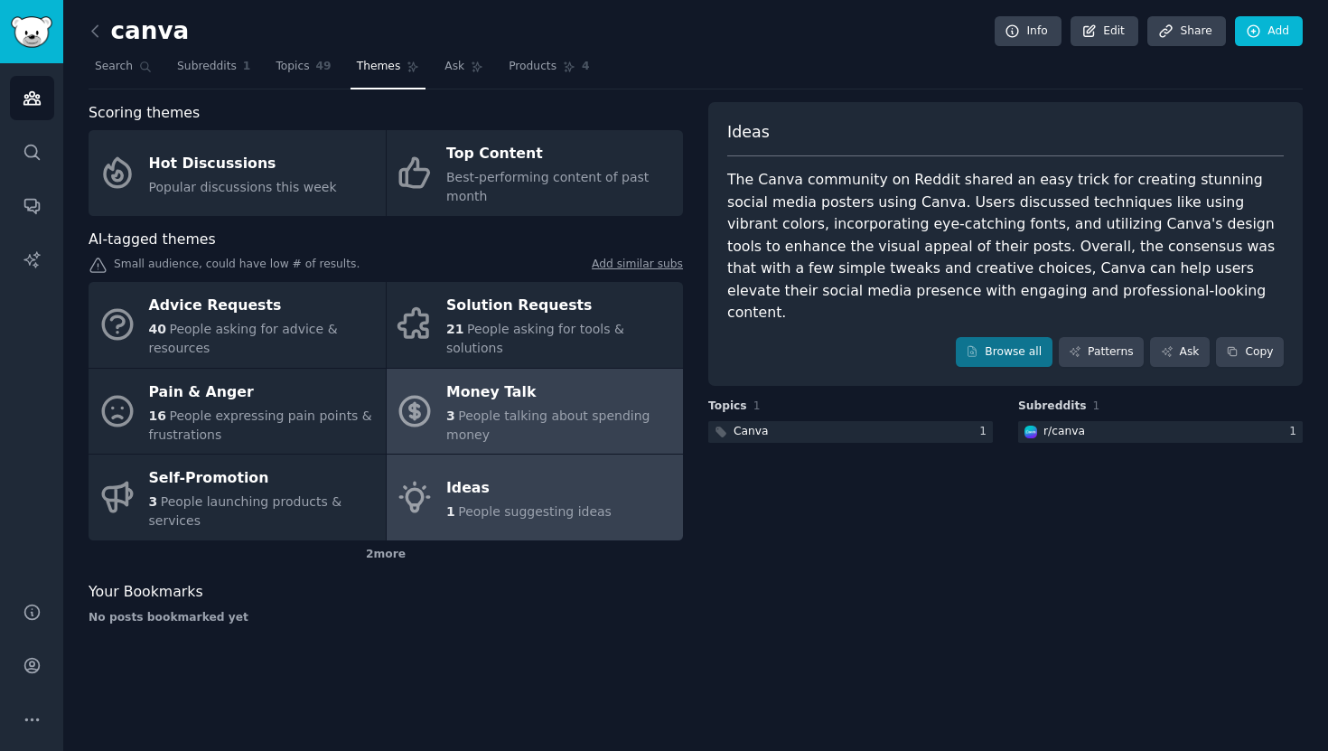
click at [530, 426] on div "3 People talking about spending money" at bounding box center [560, 426] width 228 height 38
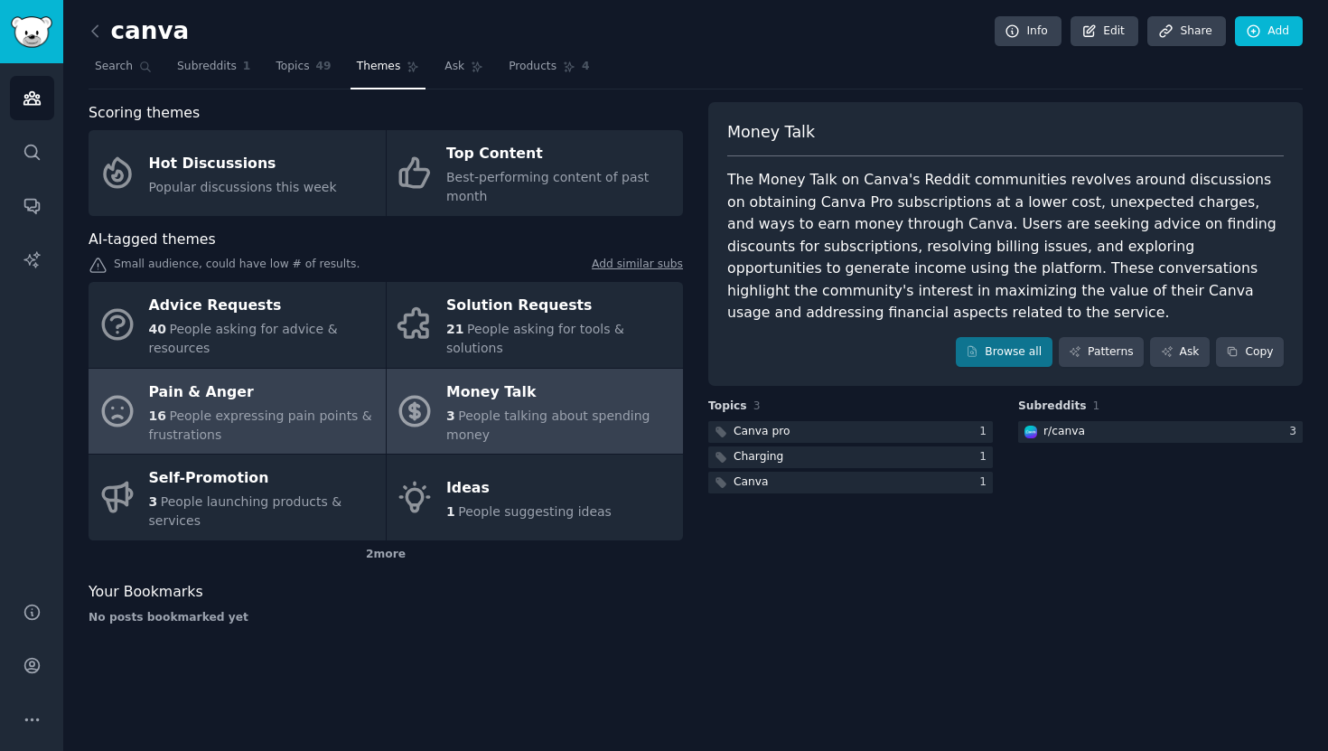
click at [220, 402] on div "Pain & Anger" at bounding box center [263, 392] width 228 height 29
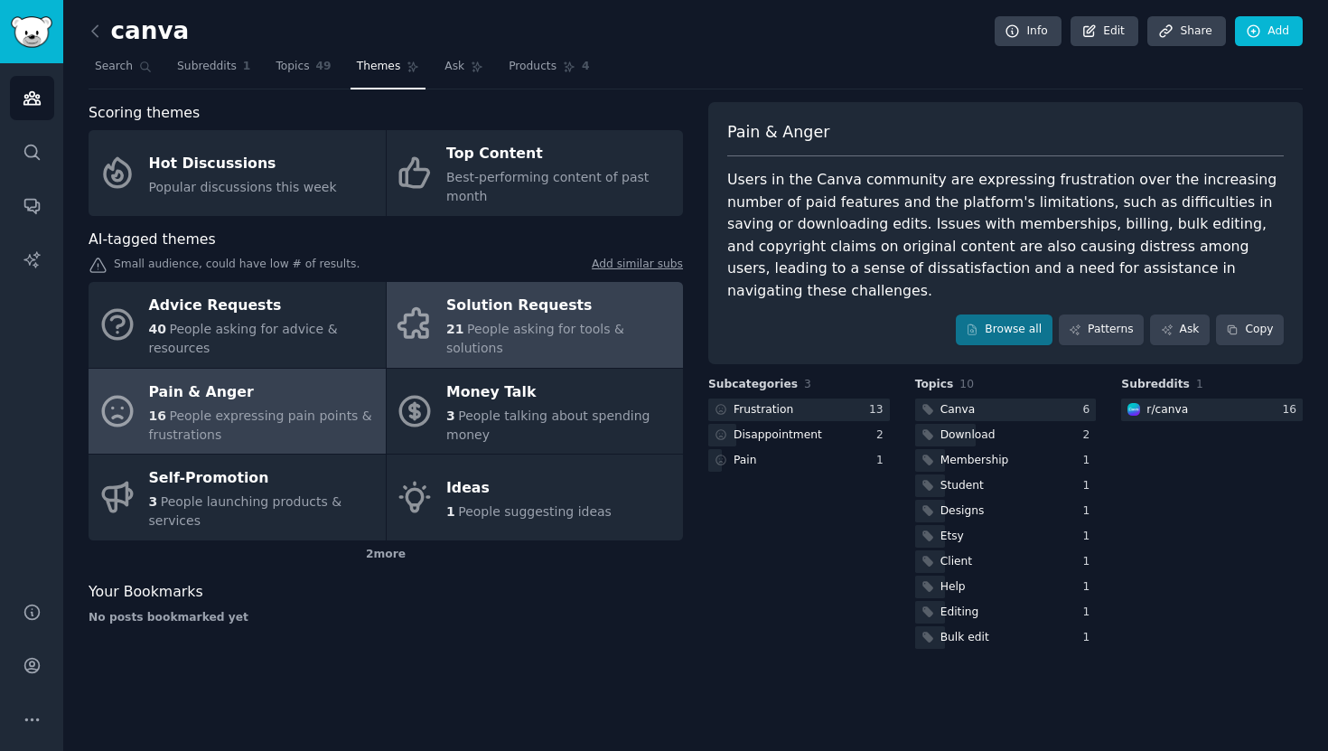
click at [530, 339] on span "People asking for tools & solutions" at bounding box center [535, 338] width 178 height 33
